Goal: Find specific page/section

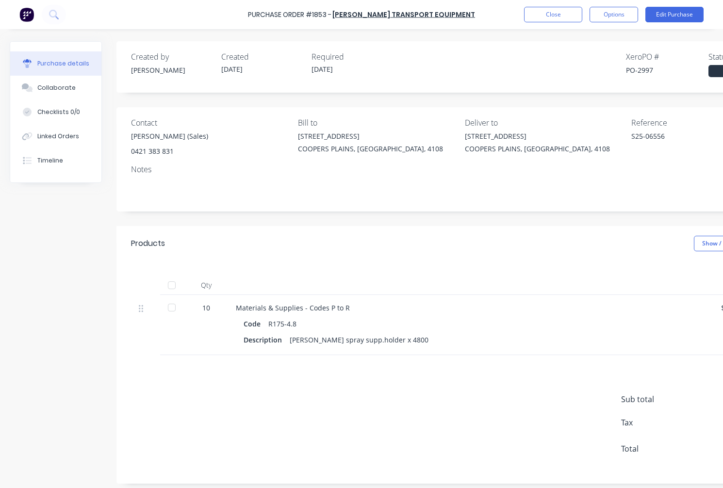
click at [533, 11] on button "Close" at bounding box center [553, 15] width 58 height 16
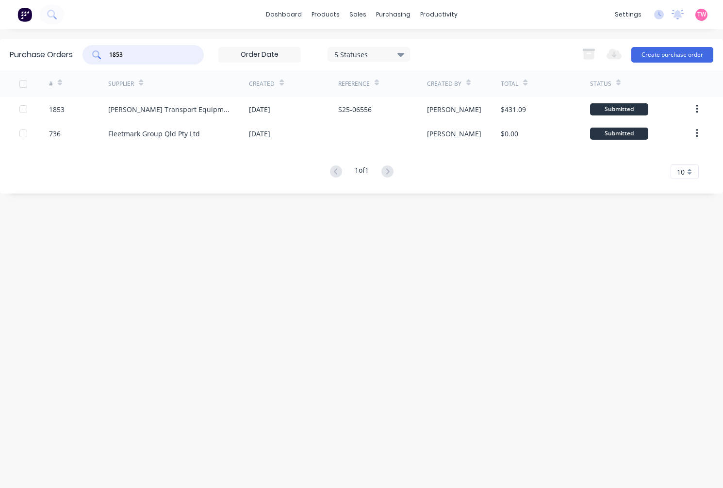
drag, startPoint x: 123, startPoint y: 51, endPoint x: 98, endPoint y: 47, distance: 25.7
click at [99, 47] on div "1853" at bounding box center [142, 54] width 121 height 19
paste input "795"
type input "1795"
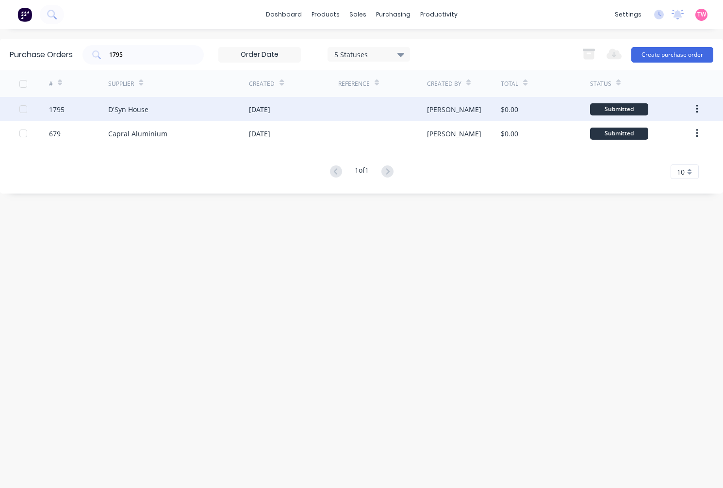
click at [62, 106] on div "1795" at bounding box center [57, 109] width 16 height 10
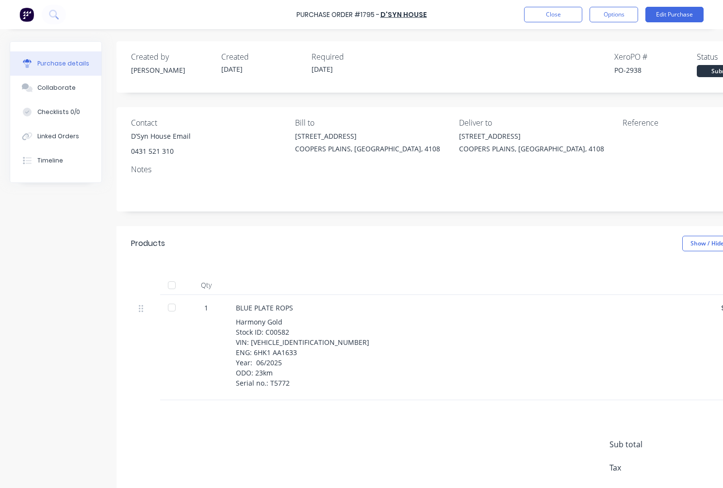
click at [639, 69] on div "PO-2938" at bounding box center [655, 70] width 82 height 10
click at [631, 69] on div "PO-2938" at bounding box center [655, 70] width 82 height 10
copy div "2938"
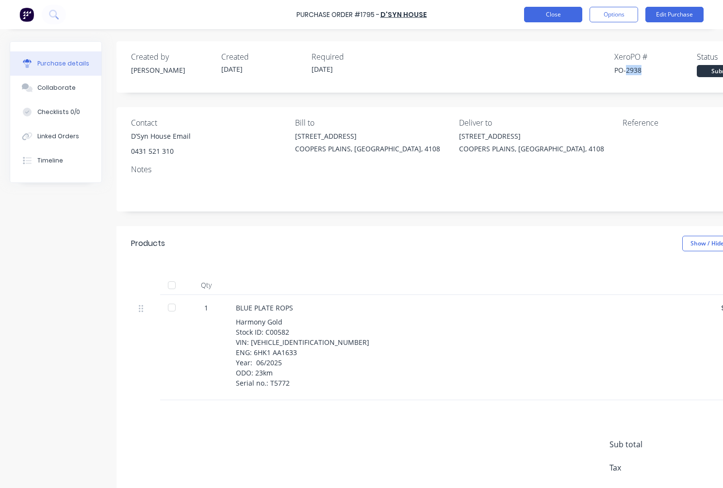
click at [552, 10] on button "Close" at bounding box center [553, 15] width 58 height 16
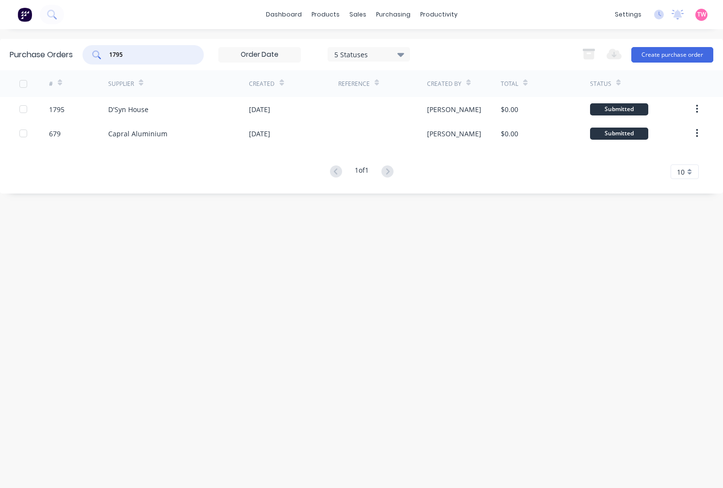
drag, startPoint x: 136, startPoint y: 51, endPoint x: 49, endPoint y: 54, distance: 86.9
click at [49, 54] on div "Purchase Orders 1795 5 Statuses 5 Statuses Export to Excel (XLSX) Create purcha…" at bounding box center [361, 55] width 723 height 32
type input "1581"
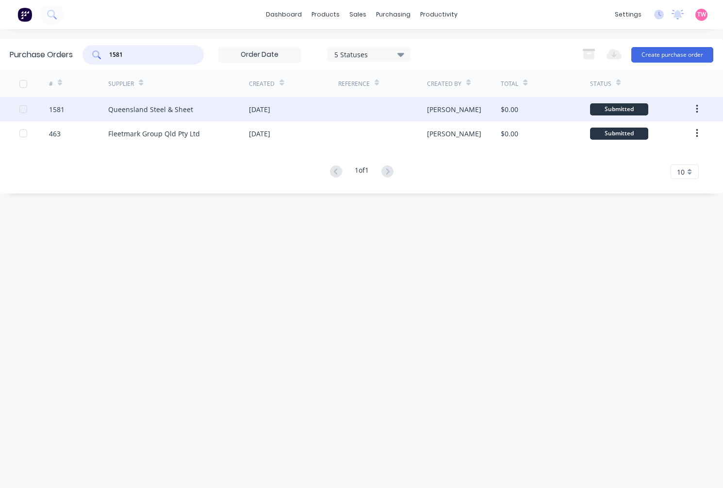
click at [59, 110] on div "1581" at bounding box center [57, 109] width 16 height 10
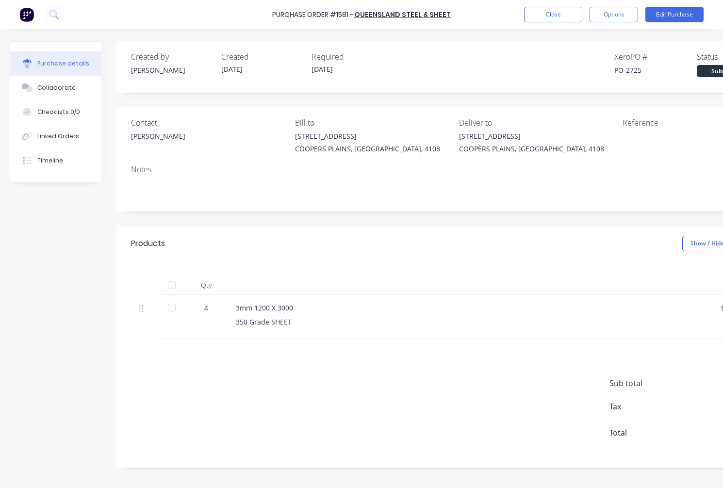
click at [637, 65] on div "PO-2725" at bounding box center [655, 70] width 82 height 10
click at [630, 68] on div "PO-2725" at bounding box center [655, 70] width 82 height 10
click at [631, 68] on div "PO-2725" at bounding box center [655, 70] width 82 height 10
click at [639, 68] on div "PO-2725" at bounding box center [655, 70] width 82 height 10
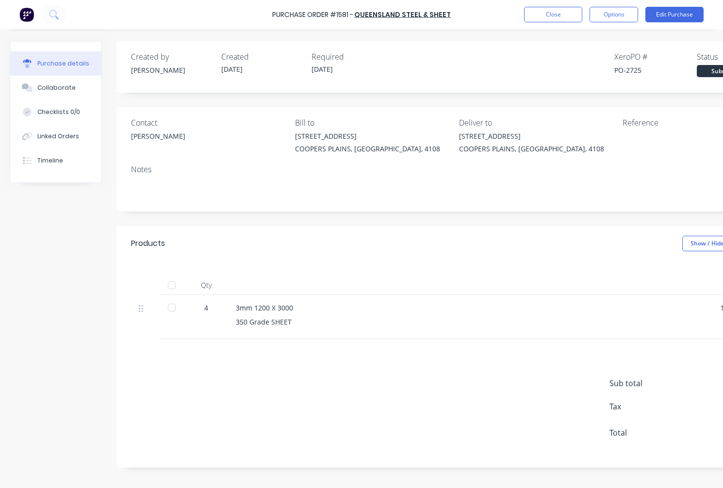
click at [637, 69] on div "PO-2725" at bounding box center [655, 70] width 82 height 10
copy div "2725"
